Goal: Navigation & Orientation: Find specific page/section

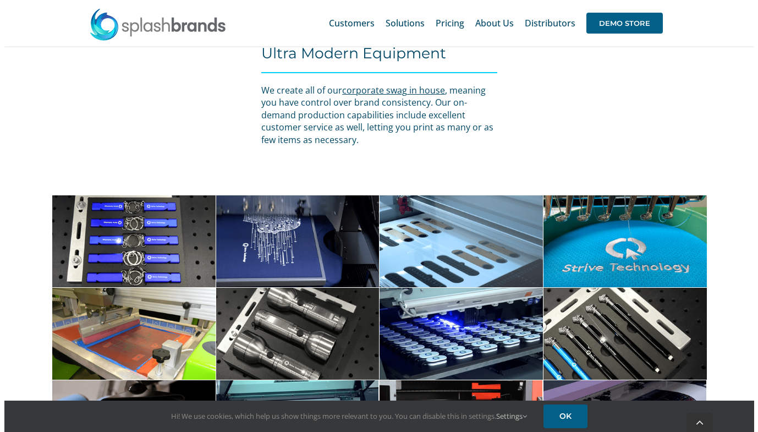
scroll to position [3418, 0]
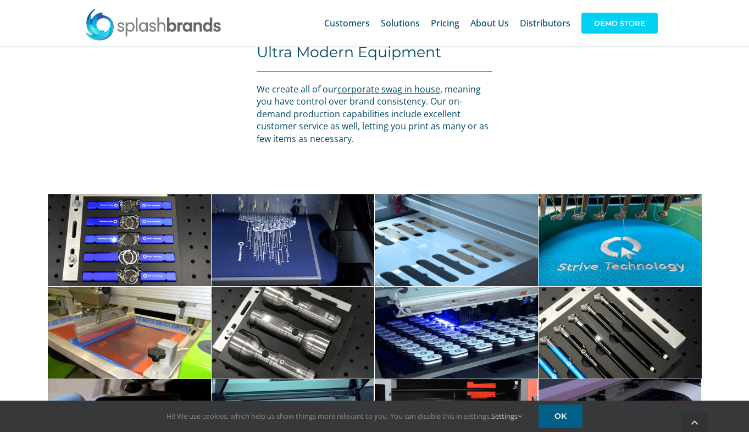
click at [602, 24] on span "DEMO STORE" at bounding box center [620, 23] width 76 height 21
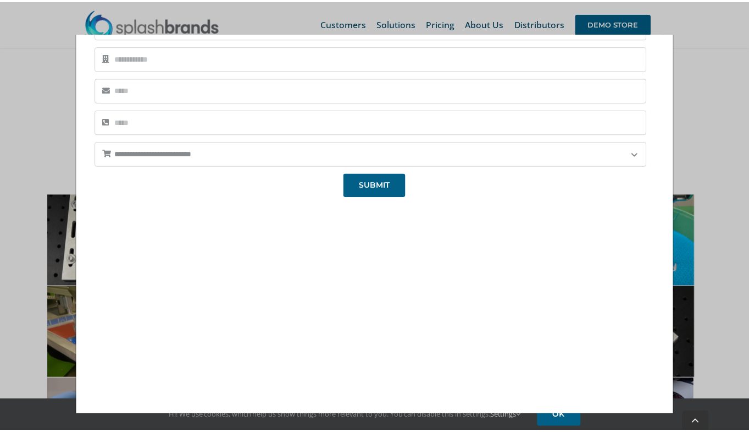
scroll to position [0, 0]
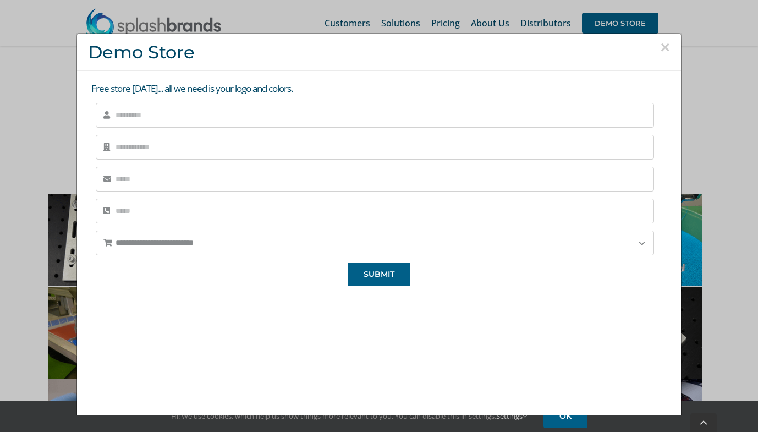
click at [693, 100] on div "**********" at bounding box center [379, 216] width 758 height 432
